Goal: Information Seeking & Learning: Learn about a topic

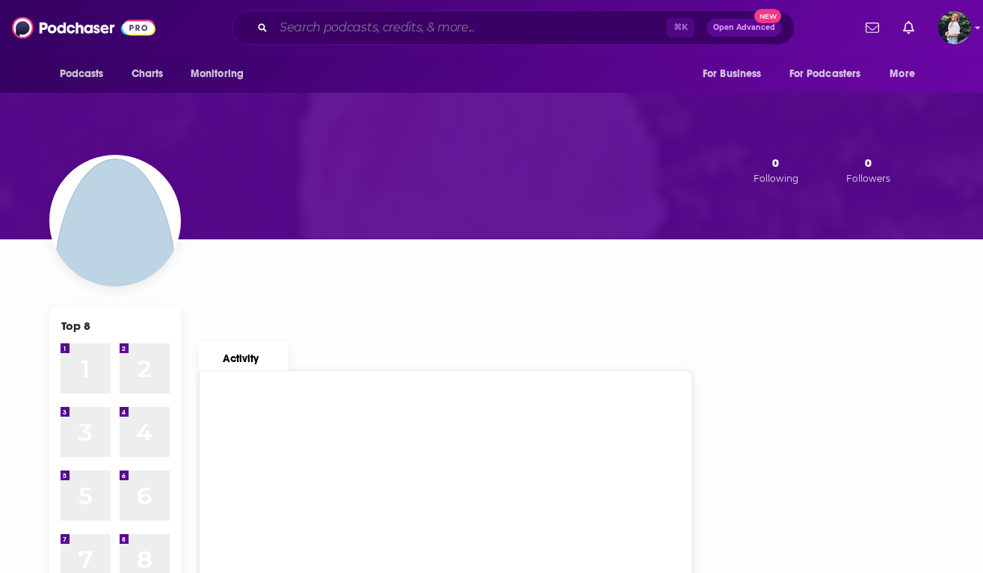
click at [339, 22] on input "Search podcasts, credits, & more..." at bounding box center [470, 28] width 393 height 24
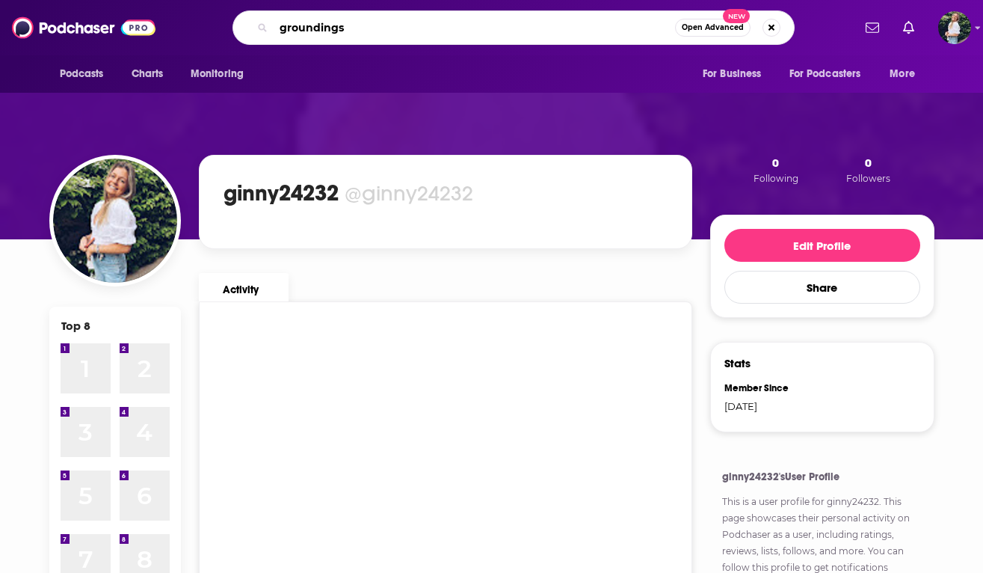
type input "groundings"
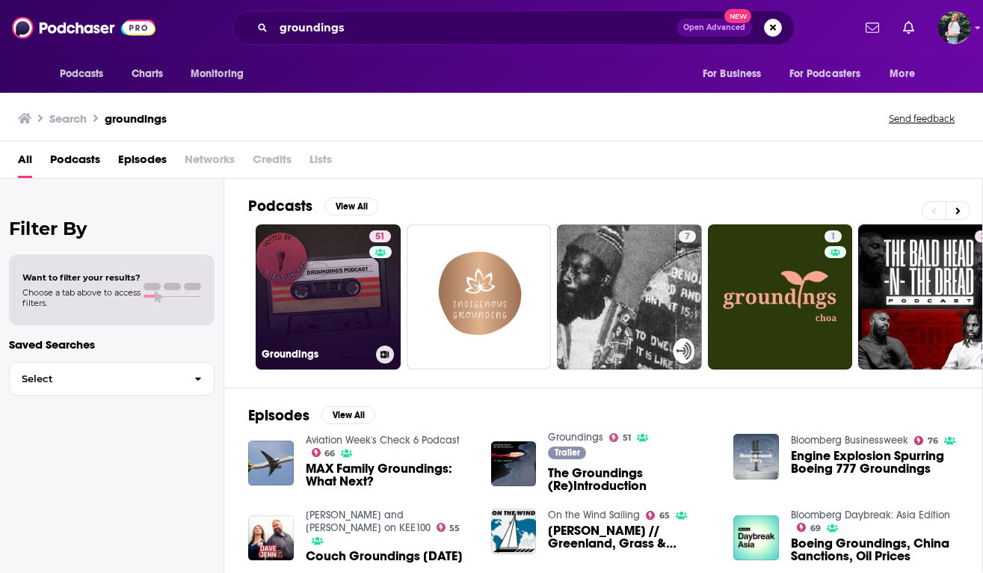
click at [320, 263] on link "51 Groundings" at bounding box center [328, 296] width 145 height 145
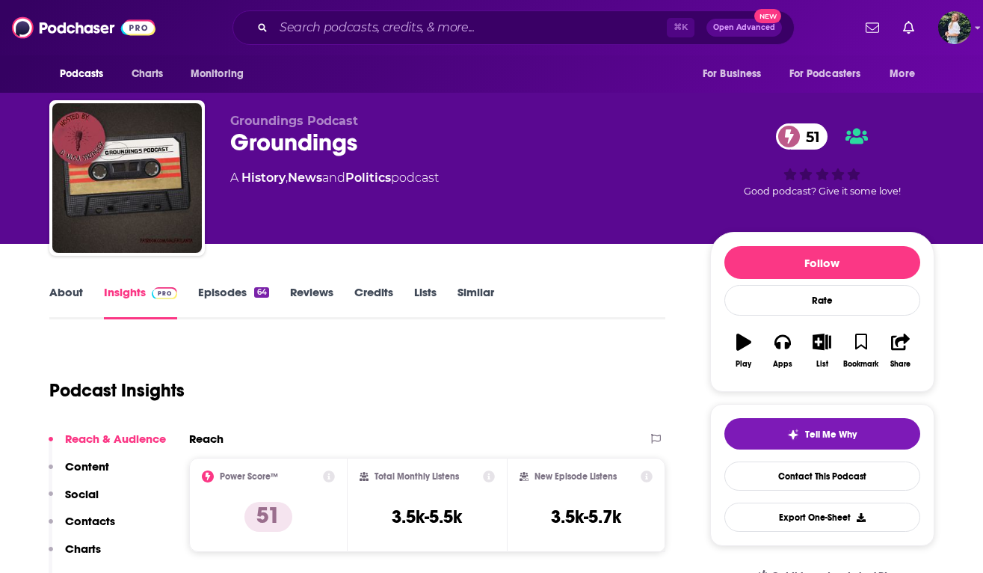
click at [71, 288] on link "About" at bounding box center [66, 302] width 34 height 34
